Goal: Information Seeking & Learning: Learn about a topic

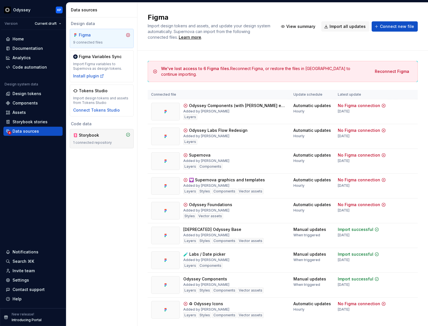
scroll to position [16, 0]
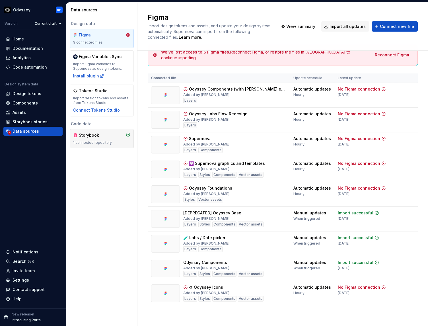
click at [99, 142] on div "1 connected repository" at bounding box center [101, 142] width 57 height 5
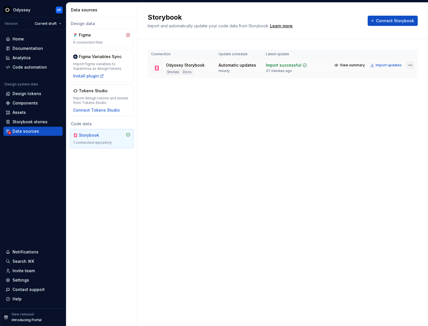
click at [411, 65] on html "Odyssey KP Version Current draft Home Documentation Analytics Code automation D…" at bounding box center [214, 163] width 428 height 326
click at [398, 75] on div "View import summary" at bounding box center [390, 76] width 43 height 6
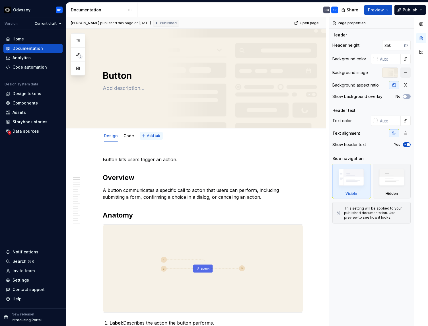
drag, startPoint x: 129, startPoint y: 134, endPoint x: 159, endPoint y: 139, distance: 30.0
click at [130, 135] on link "Code" at bounding box center [128, 135] width 11 height 5
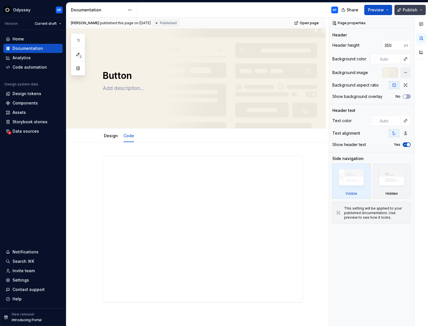
type textarea "*"
